Goal: Navigation & Orientation: Find specific page/section

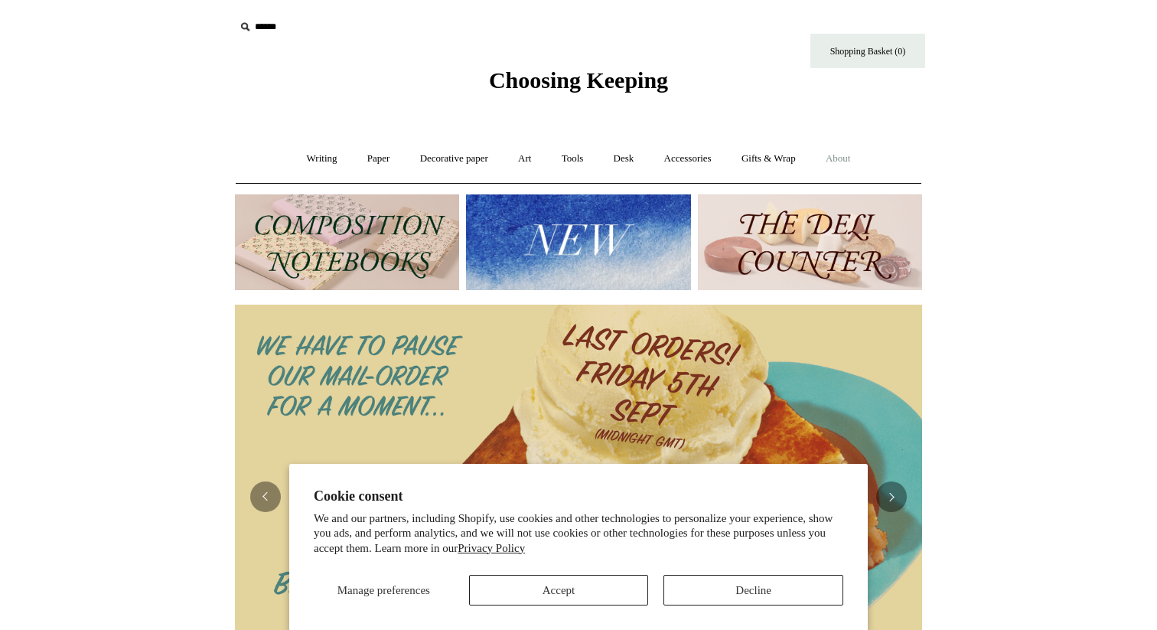
click at [853, 157] on link "About +" at bounding box center [838, 158] width 53 height 41
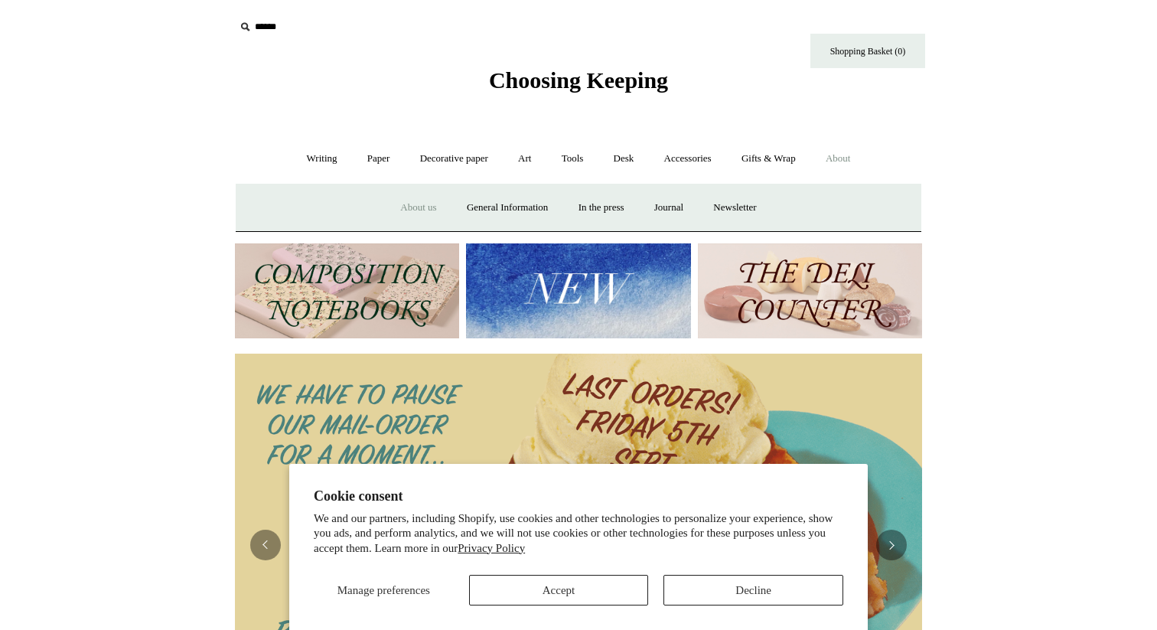
click at [409, 208] on link "About us" at bounding box center [418, 207] width 64 height 41
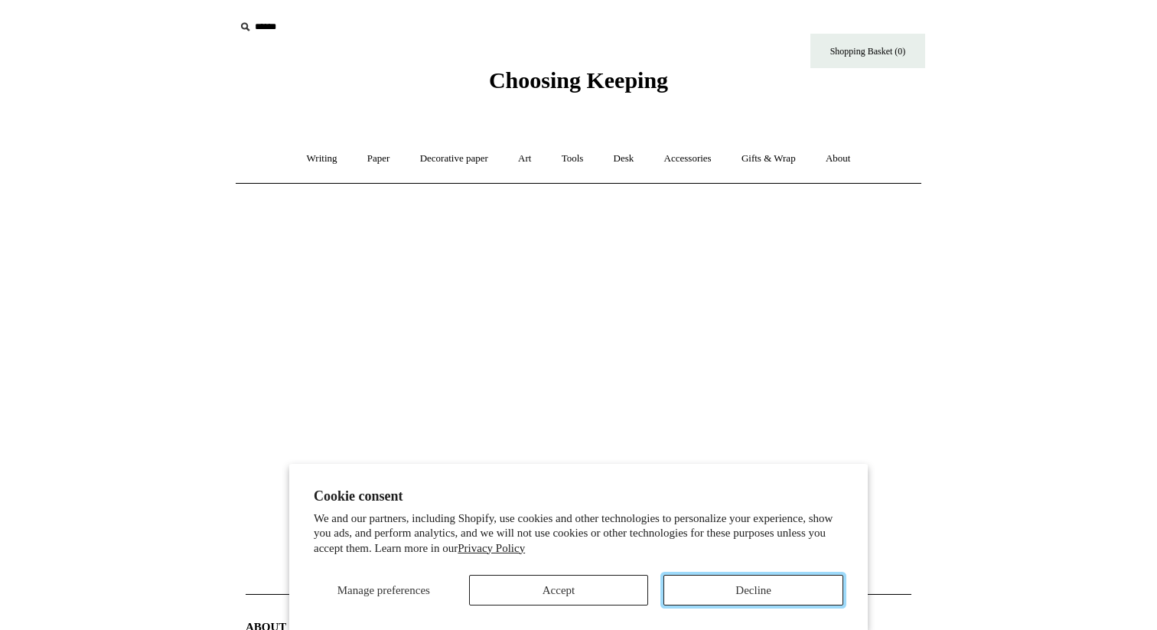
click at [724, 588] on button "Decline" at bounding box center [753, 590] width 180 height 31
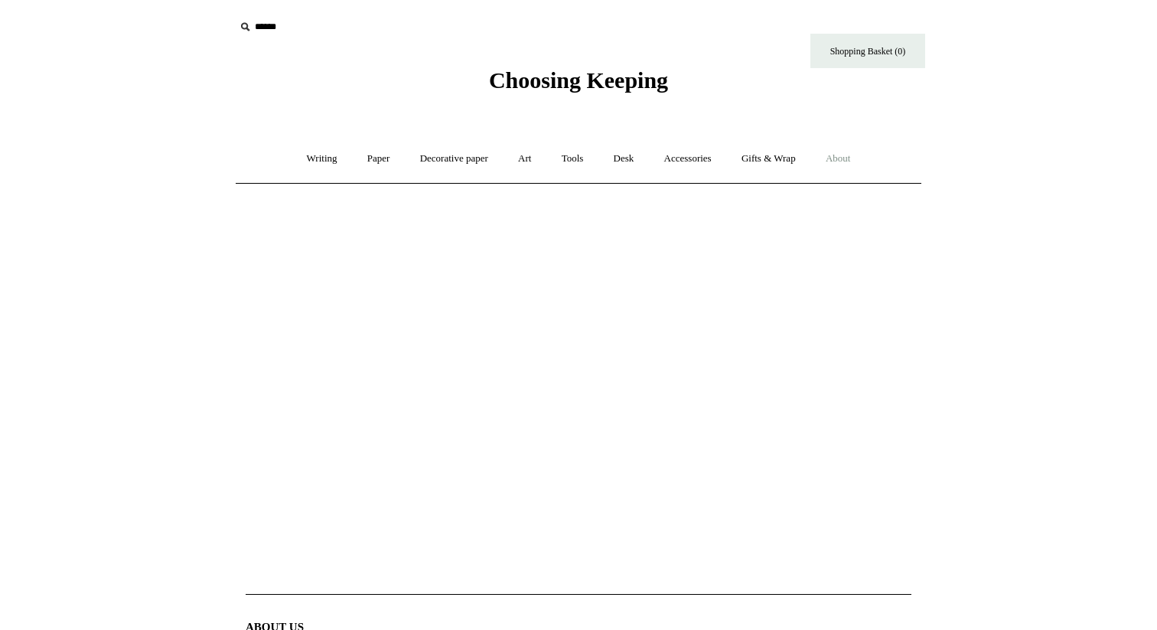
click at [855, 161] on link "About +" at bounding box center [838, 158] width 53 height 41
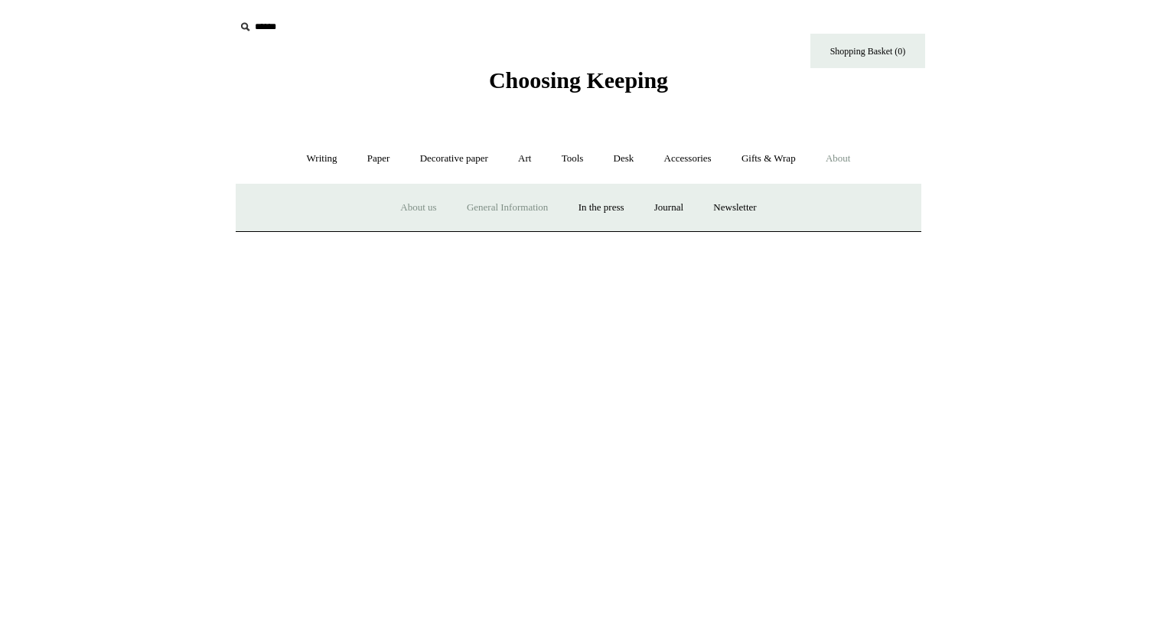
click at [495, 205] on link "General Information" at bounding box center [507, 207] width 109 height 41
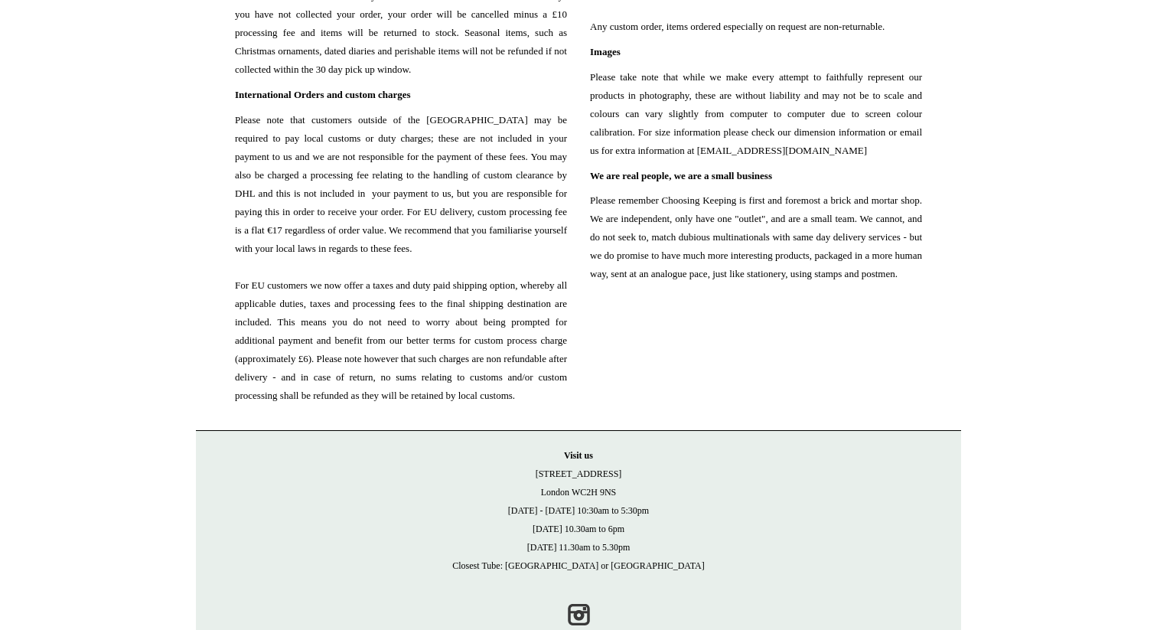
scroll to position [1646, 0]
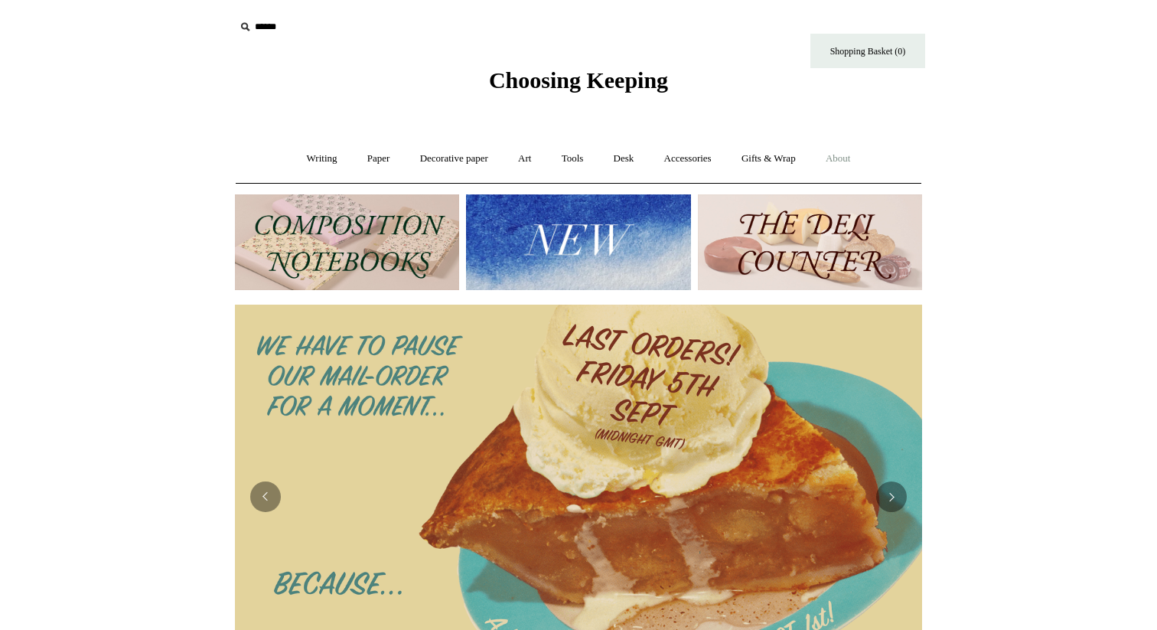
click at [848, 150] on link "About +" at bounding box center [838, 158] width 53 height 41
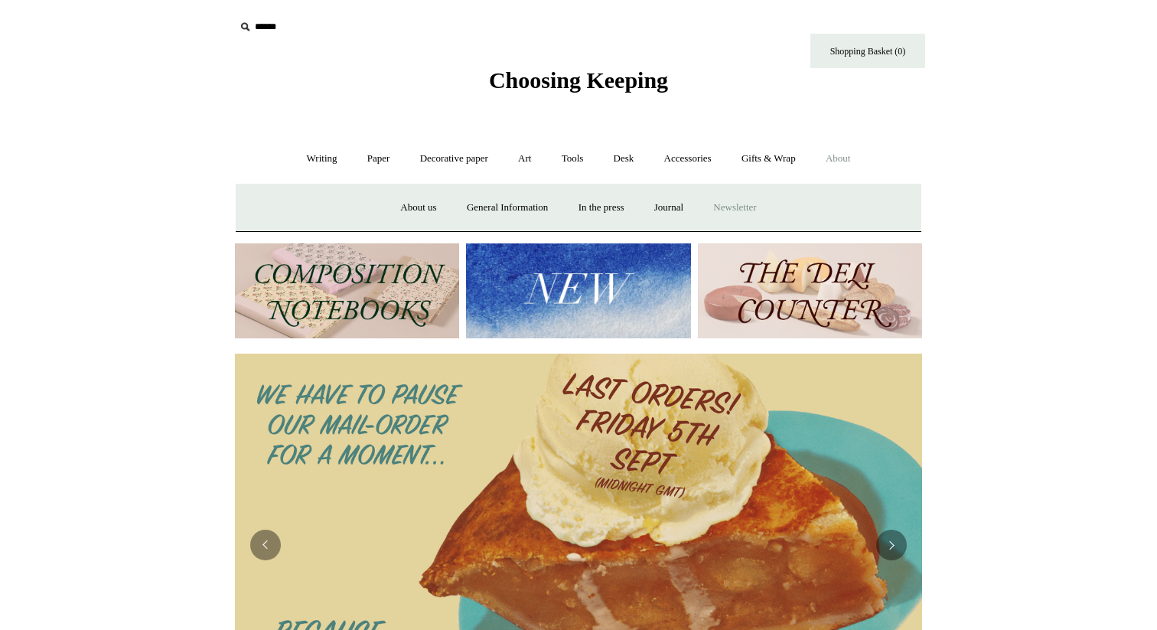
click at [759, 207] on a"] "Newsletter" at bounding box center [734, 207] width 70 height 41
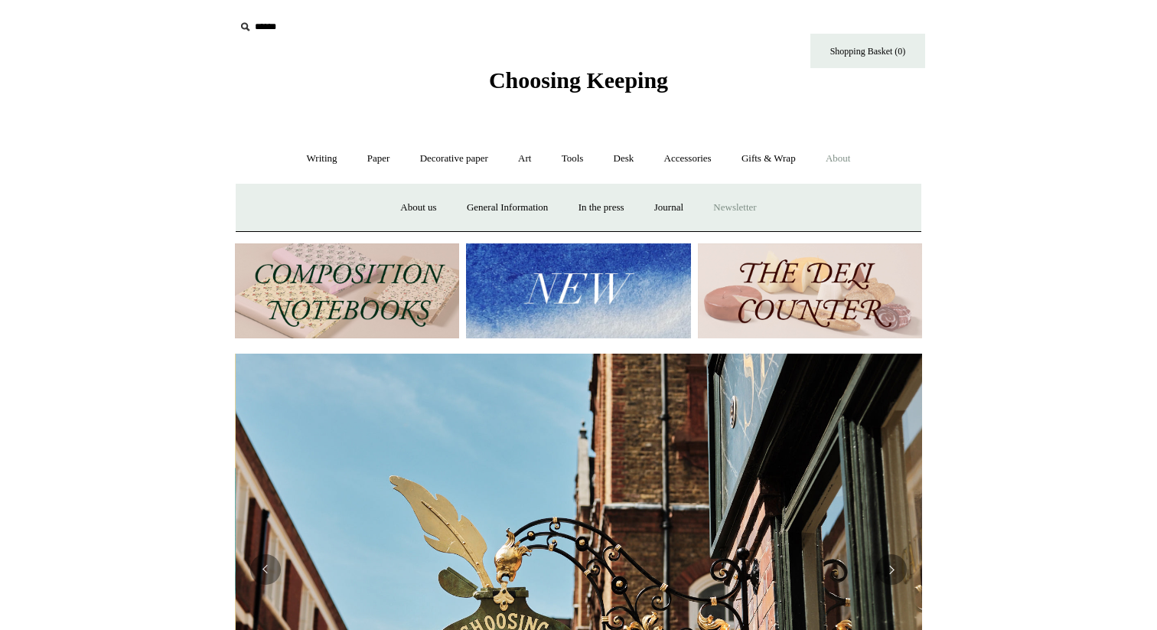
scroll to position [0, 687]
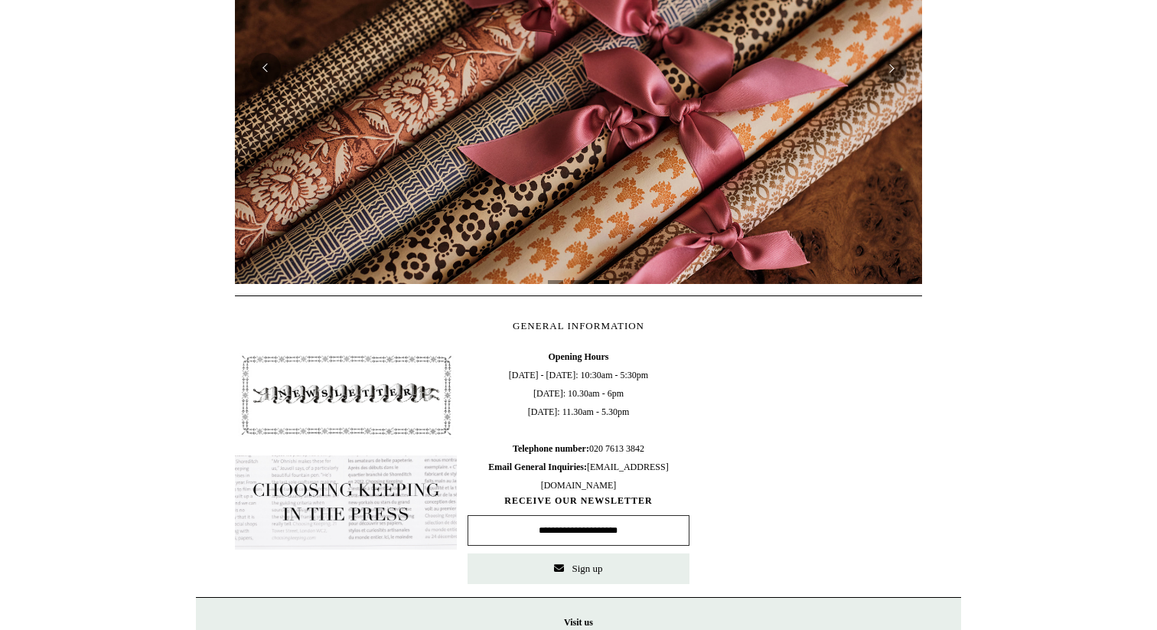
scroll to position [659, 0]
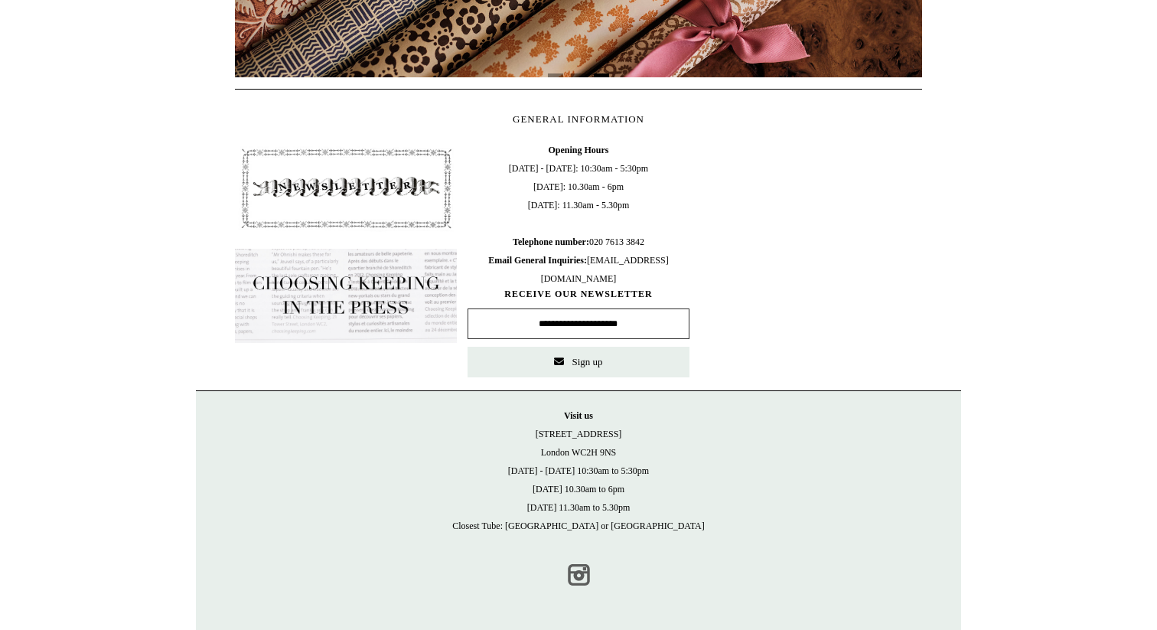
click at [583, 575] on link "Instagram" at bounding box center [579, 575] width 34 height 34
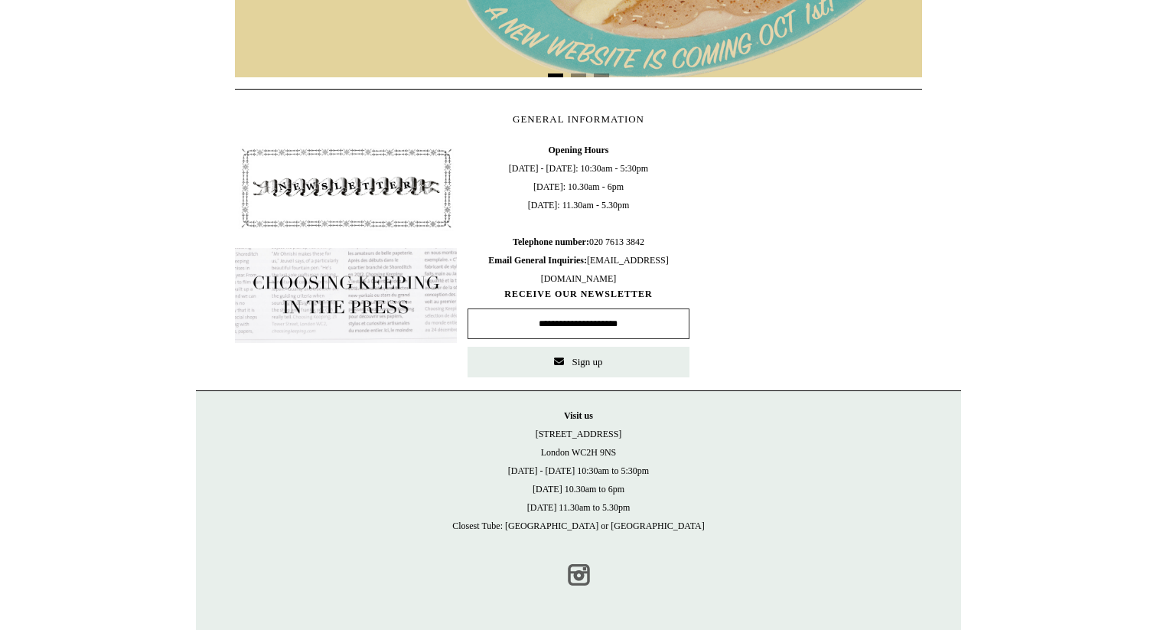
scroll to position [611, 0]
